Goal: Transaction & Acquisition: Purchase product/service

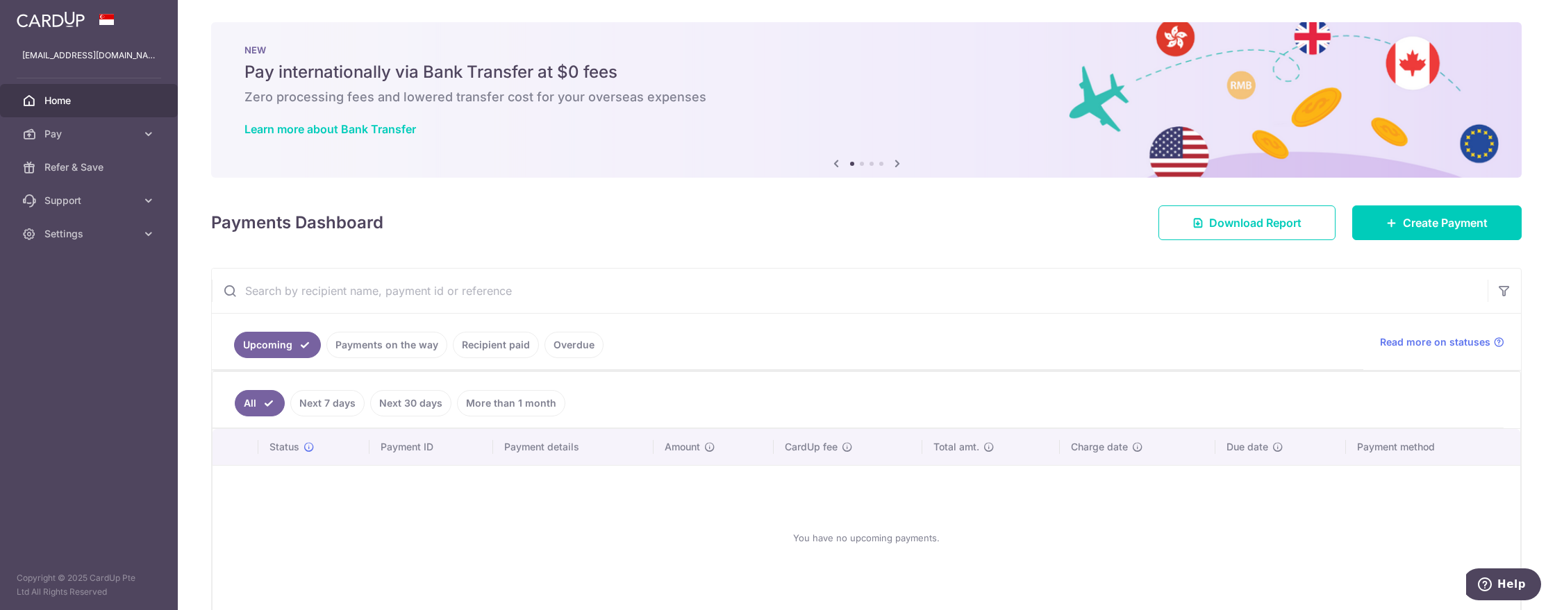
click at [42, 17] on img at bounding box center [51, 19] width 68 height 17
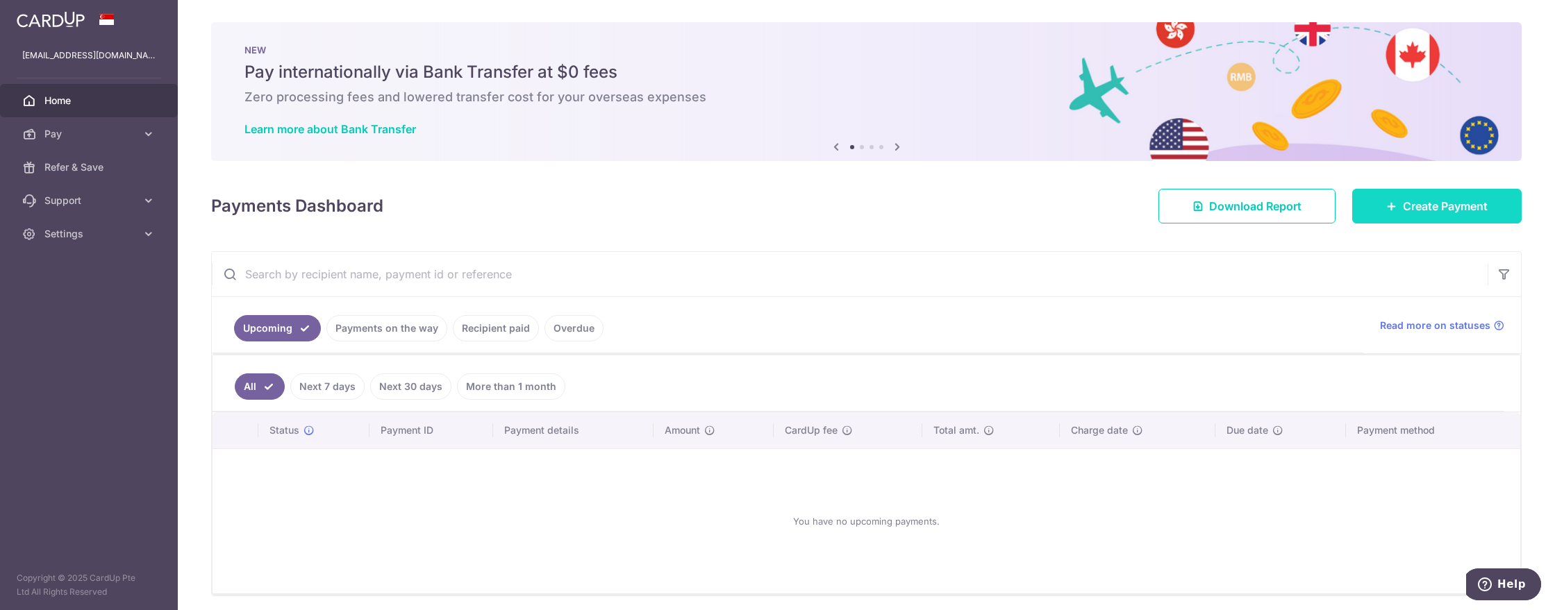
click at [1421, 212] on span "Create Payment" at bounding box center [1445, 206] width 85 height 17
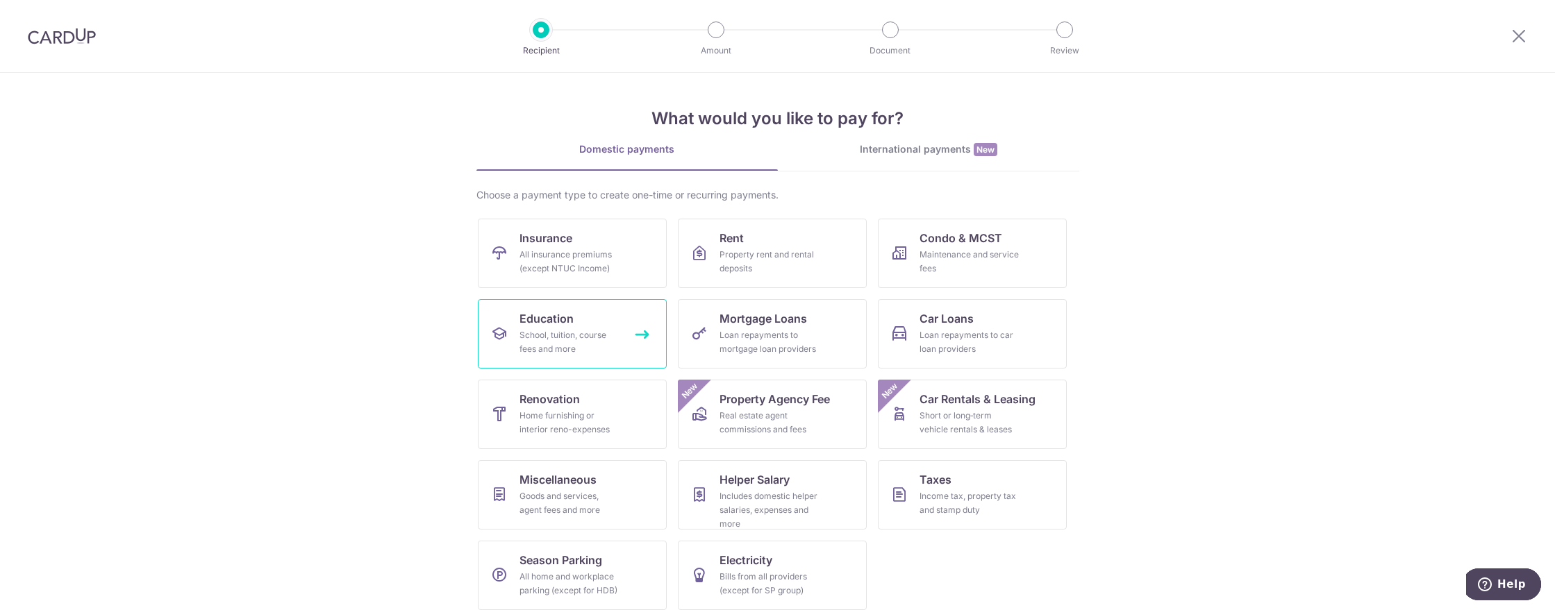
click at [554, 342] on div "School, tuition, course fees and more" at bounding box center [569, 342] width 100 height 28
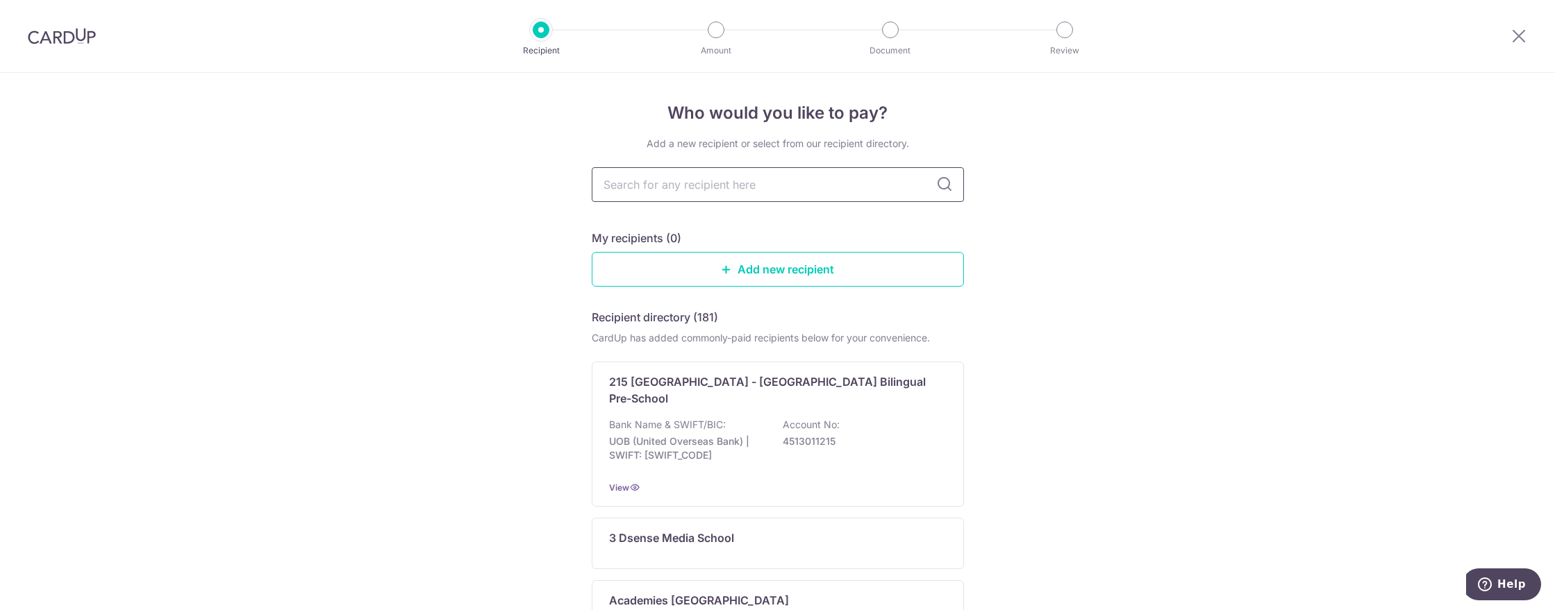
click at [672, 192] on input "text" at bounding box center [778, 184] width 372 height 35
type input "SIM"
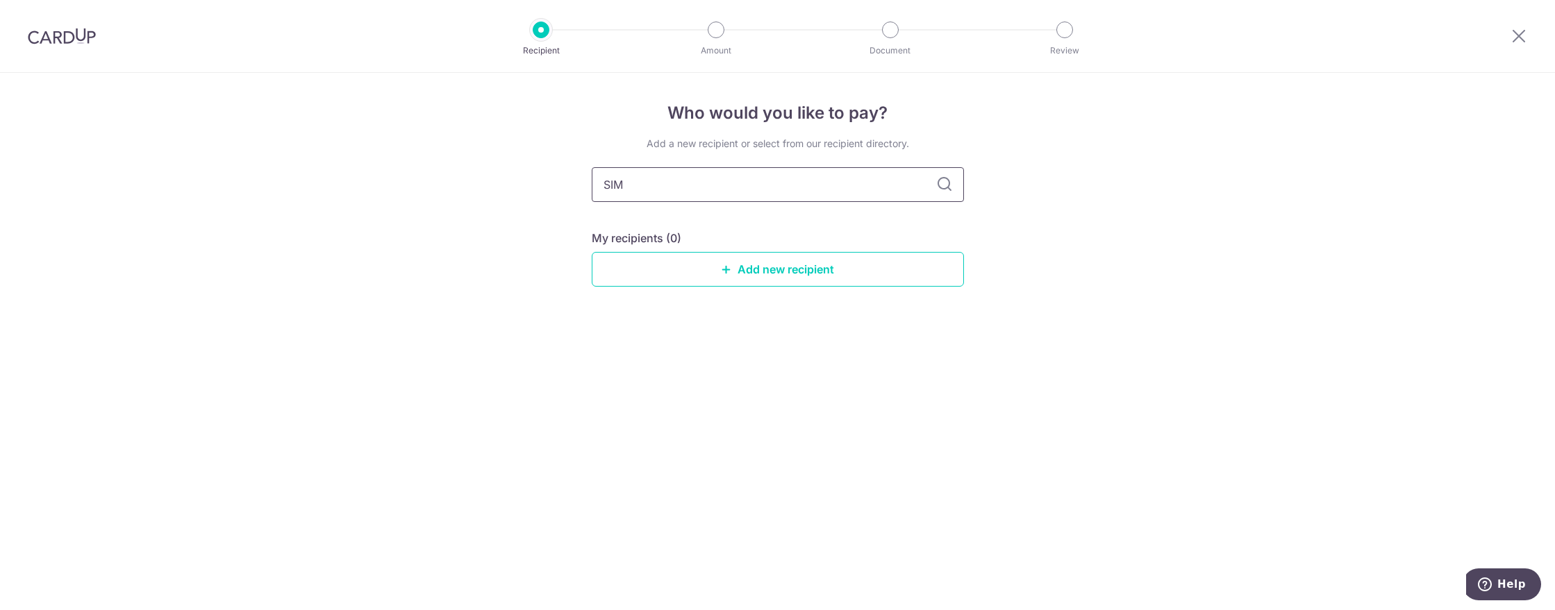
drag, startPoint x: 648, startPoint y: 185, endPoint x: 483, endPoint y: 176, distance: 165.5
click at [483, 176] on div "Who would you like to pay? Add a new recipient or select from our recipient dir…" at bounding box center [777, 342] width 1555 height 538
paste input "ingapore Institute of Management"
type input "Singapore Institute of Management"
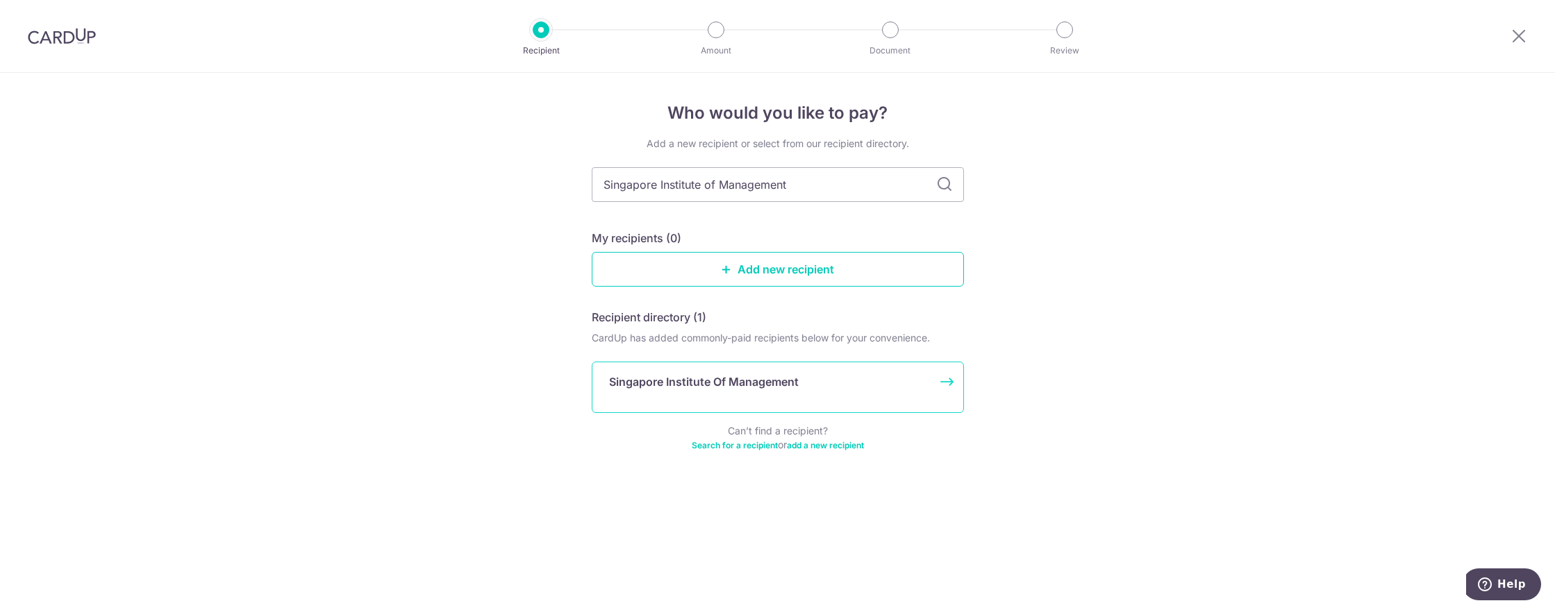
click at [733, 399] on div "Singapore Institute Of Management" at bounding box center [778, 387] width 372 height 51
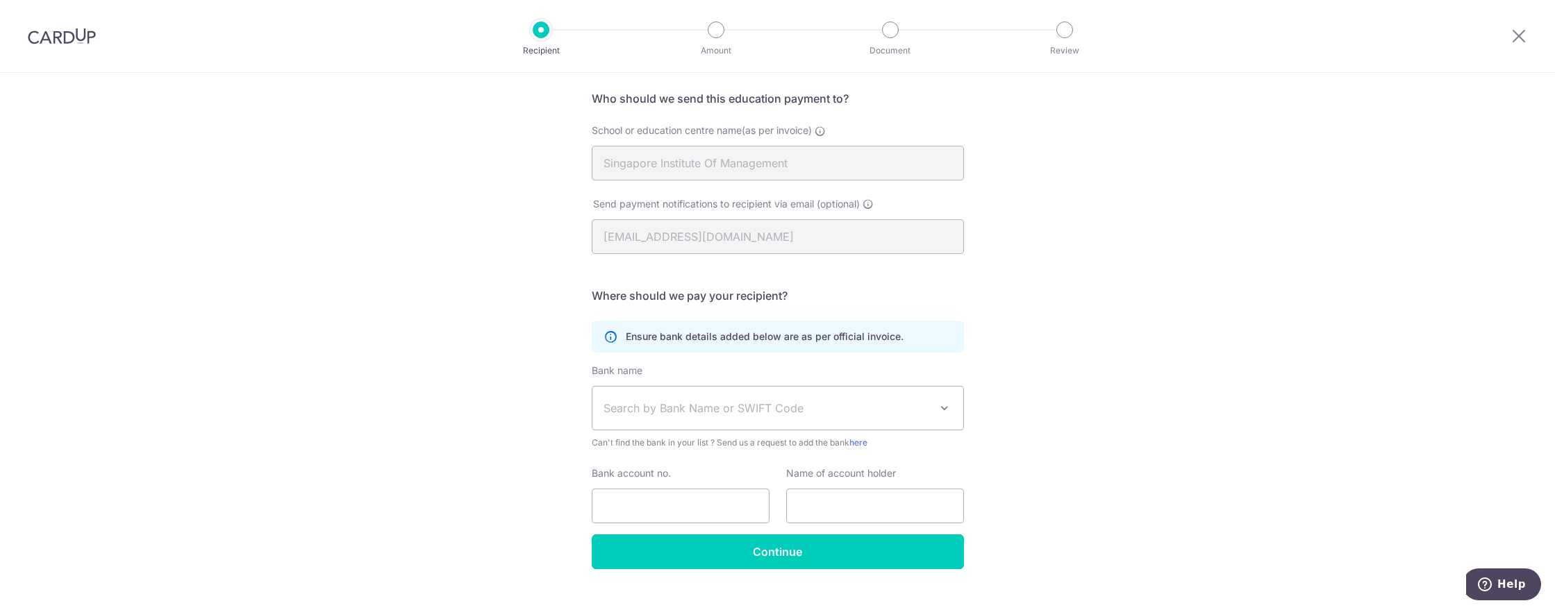
scroll to position [124, 0]
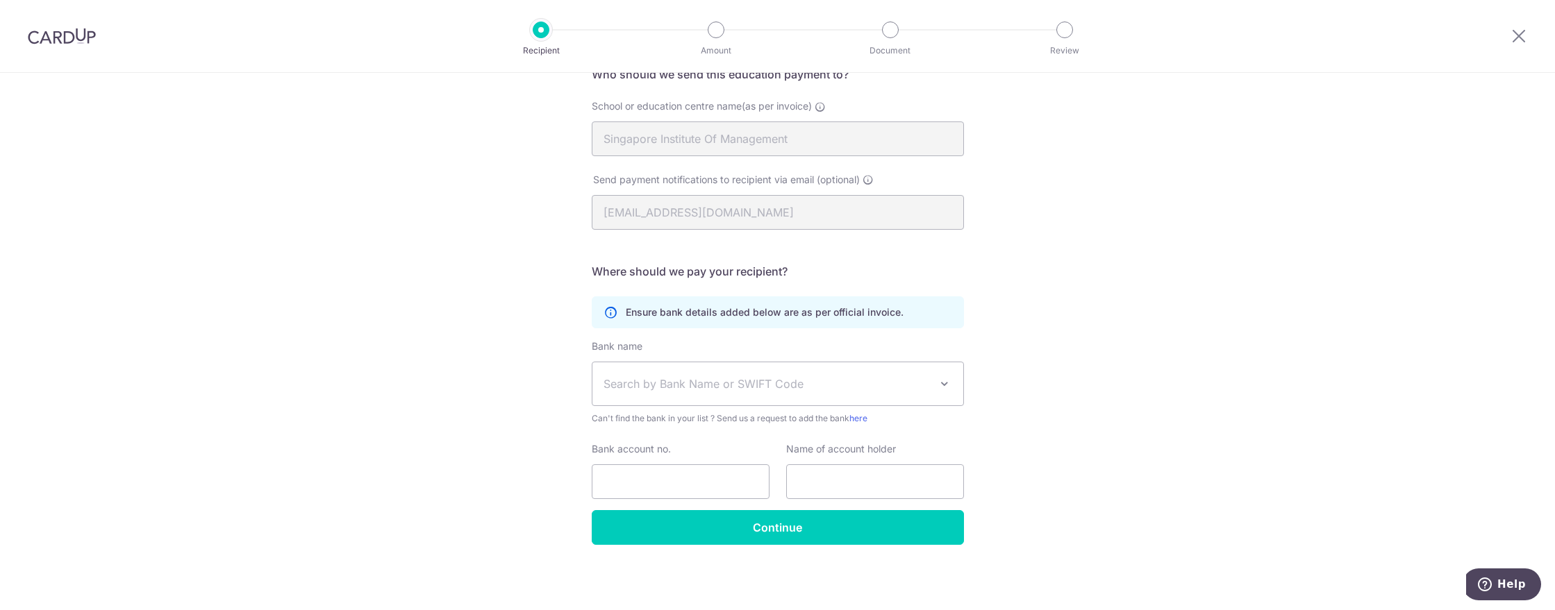
click at [628, 388] on span "Search by Bank Name or SWIFT Code" at bounding box center [766, 384] width 326 height 17
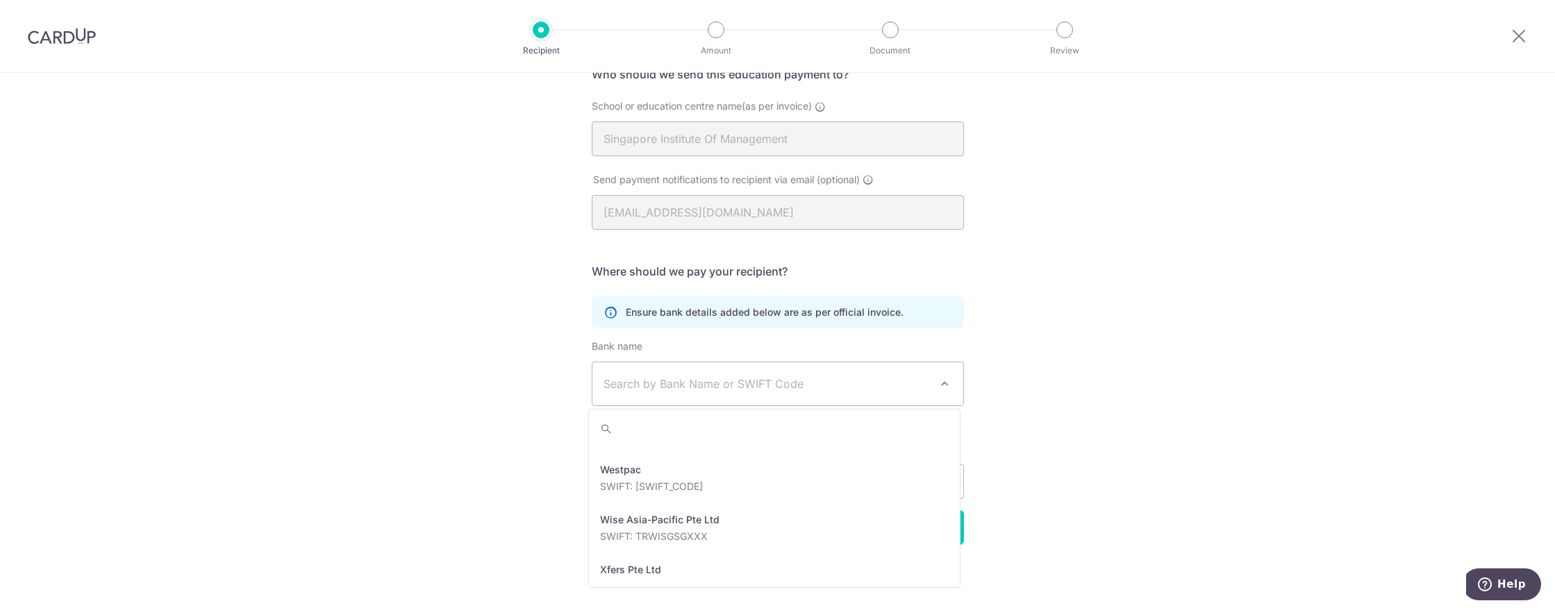
scroll to position [3161, 0]
click at [1116, 476] on div "Who would you like to pay? Your recipient does not need a CardUp account to rec…" at bounding box center [777, 279] width 1555 height 661
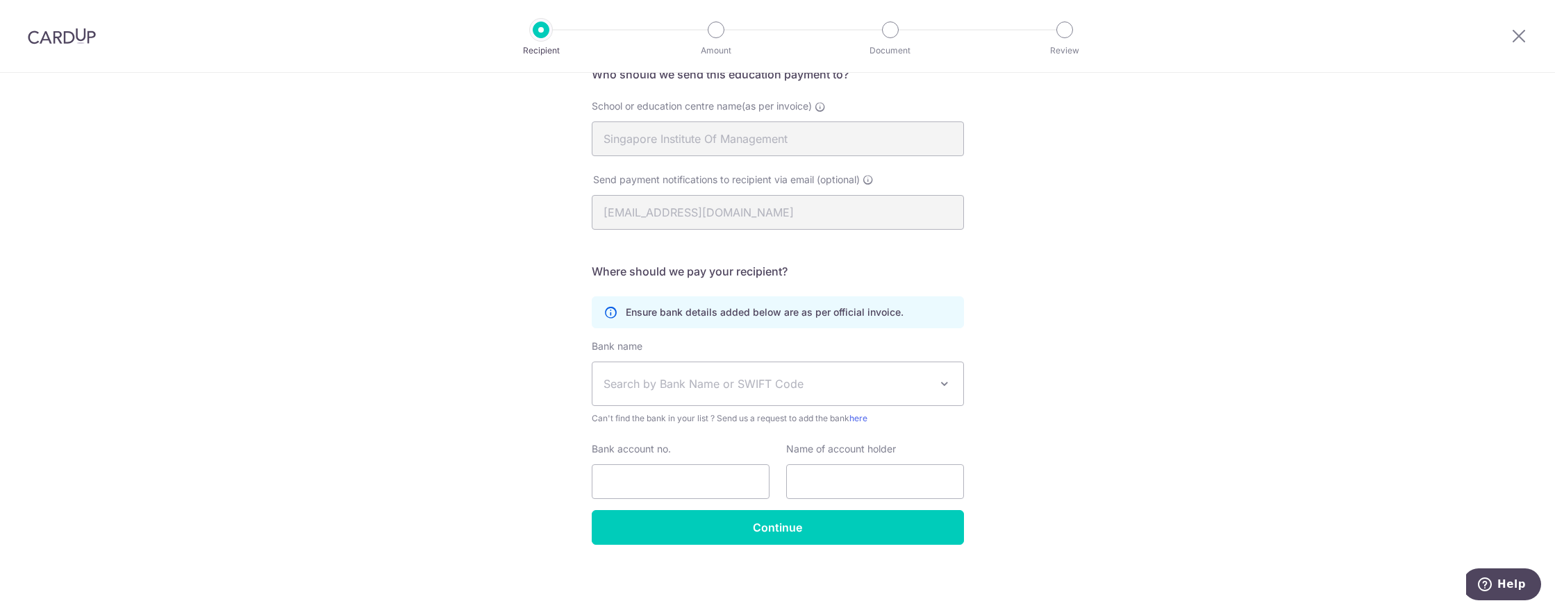
drag, startPoint x: 648, startPoint y: 412, endPoint x: 651, endPoint y: 400, distance: 12.1
click at [649, 408] on div "Bank name Select Bank UBS AG ANEXT BANK PTE LTD Australia & New Zealand Banking…" at bounding box center [778, 383] width 372 height 86
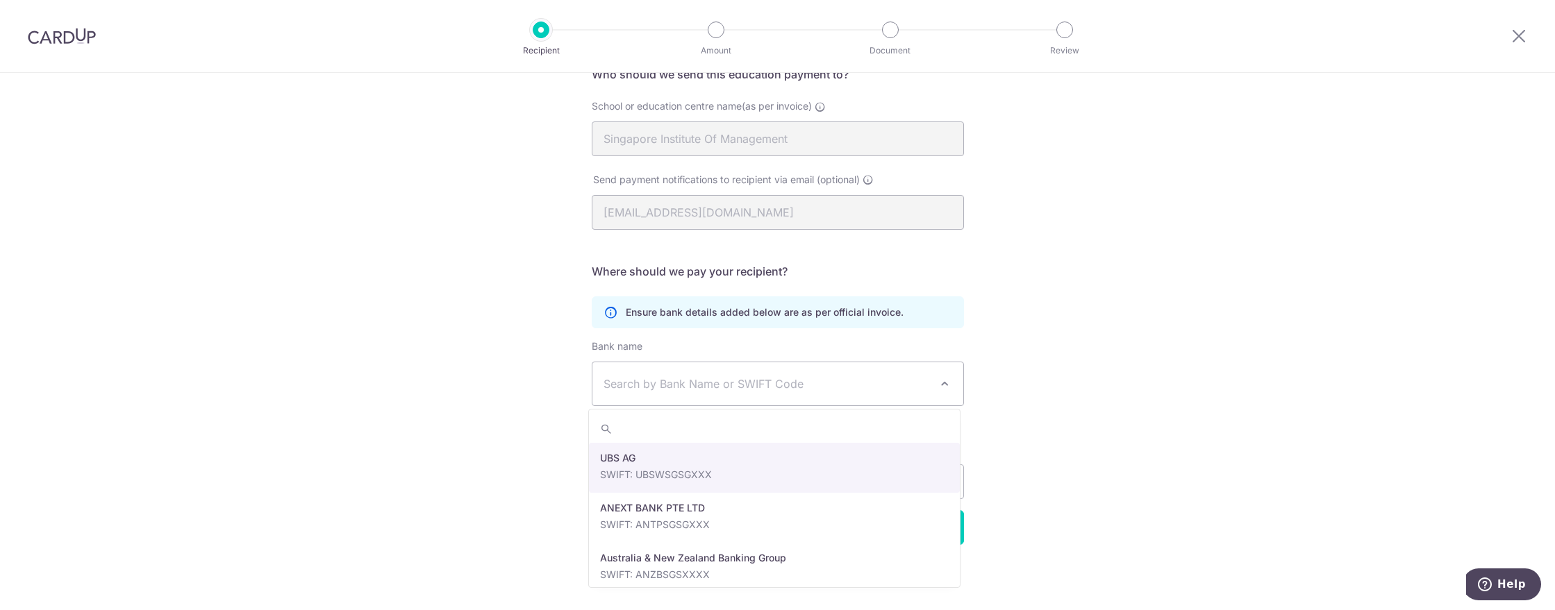
click at [652, 397] on span "Search by Bank Name or SWIFT Code" at bounding box center [777, 384] width 371 height 43
select select "22650"
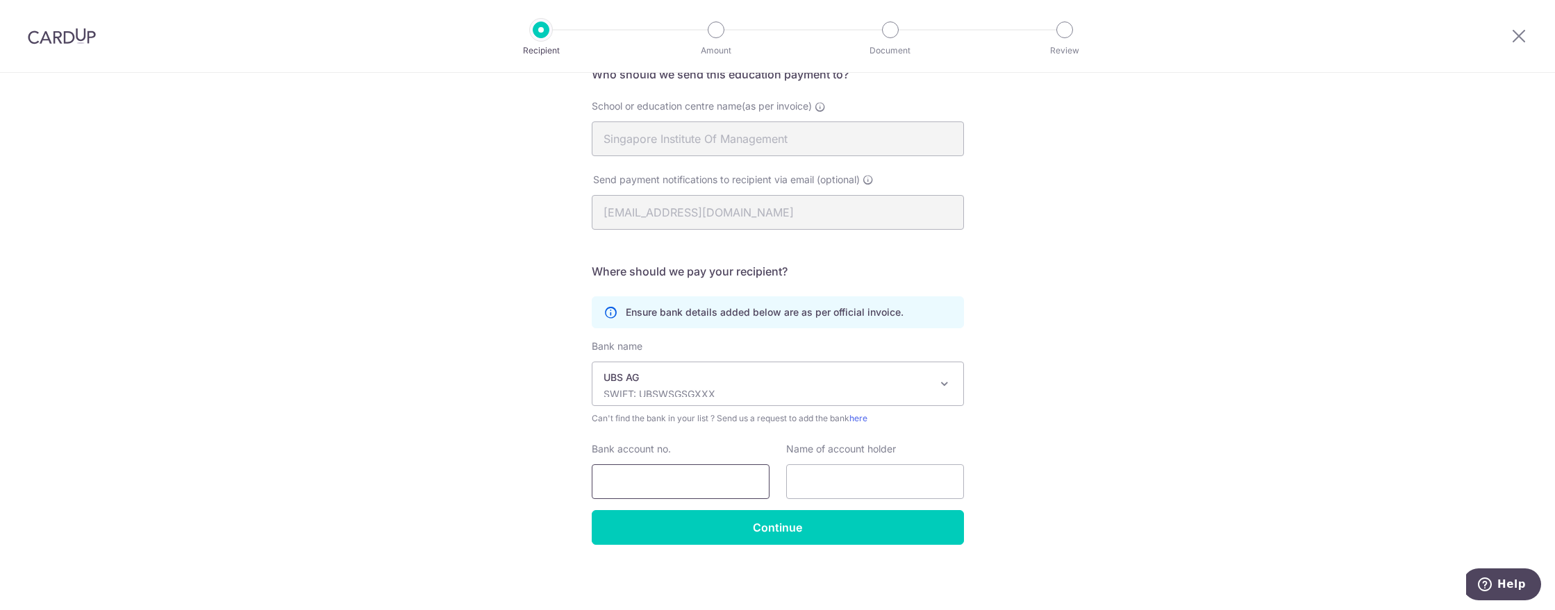
click at [633, 482] on input "Bank account no." at bounding box center [681, 482] width 178 height 35
click at [885, 470] on input "text" at bounding box center [875, 482] width 178 height 35
click at [1074, 477] on div "Who would you like to pay? Your recipient does not need a CardUp account to rec…" at bounding box center [777, 279] width 1555 height 661
